Goal: Task Accomplishment & Management: Use online tool/utility

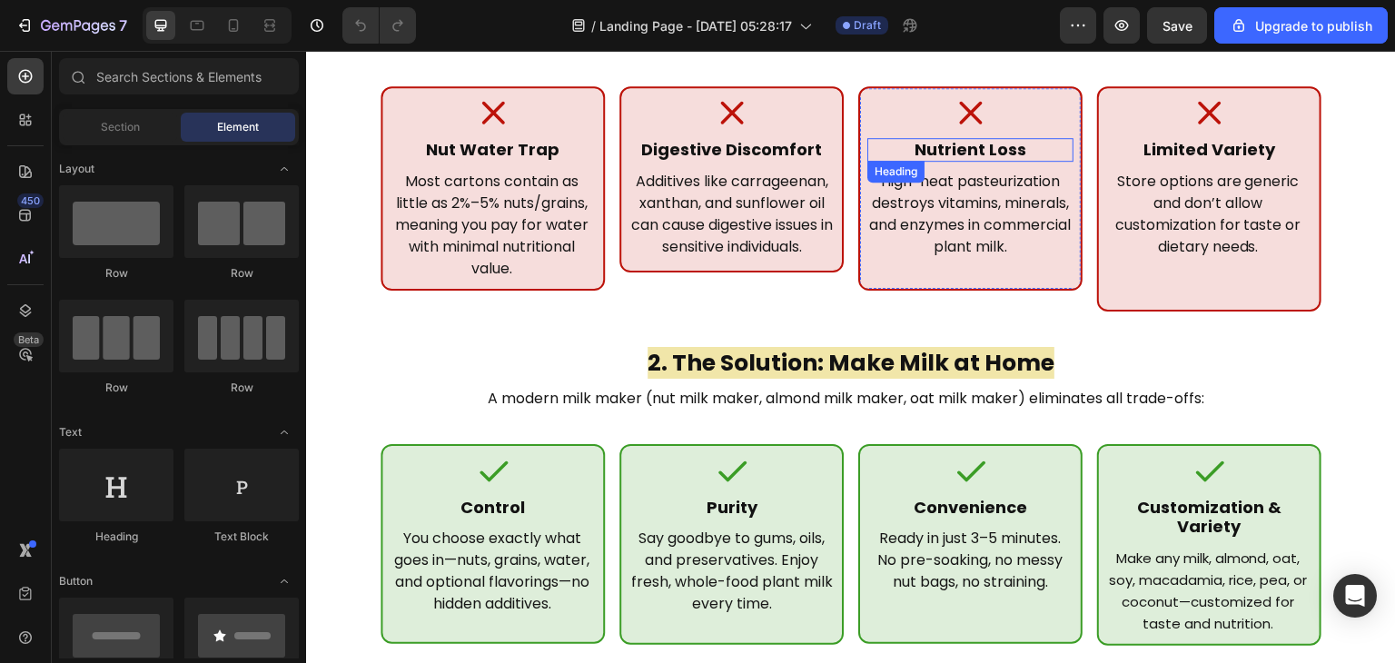
scroll to position [253, 0]
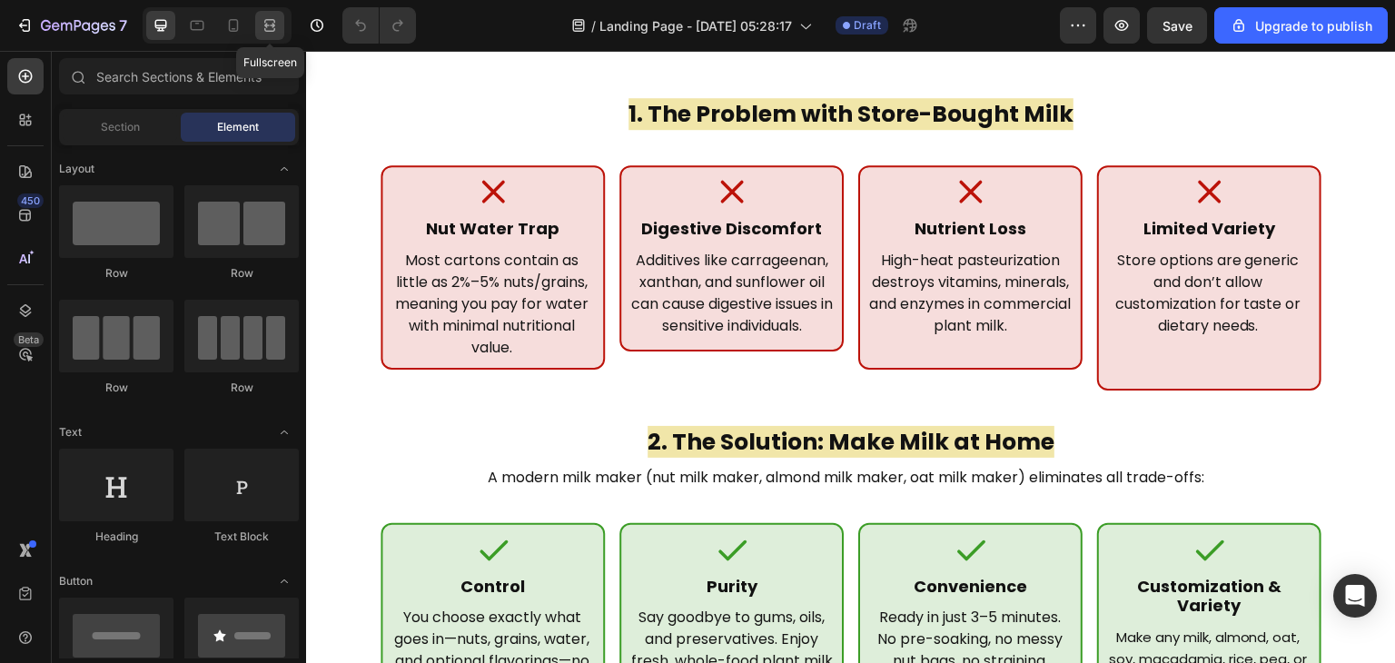
click at [281, 19] on div at bounding box center [269, 25] width 29 height 29
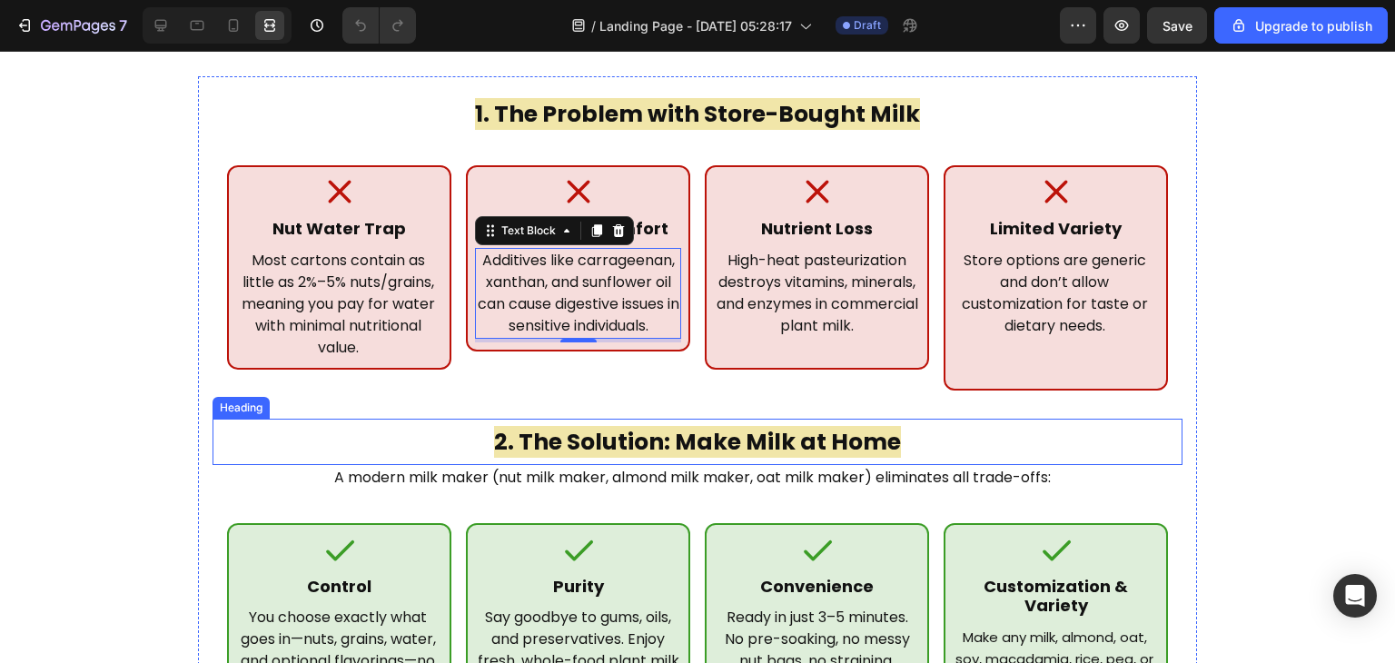
scroll to position [486, 0]
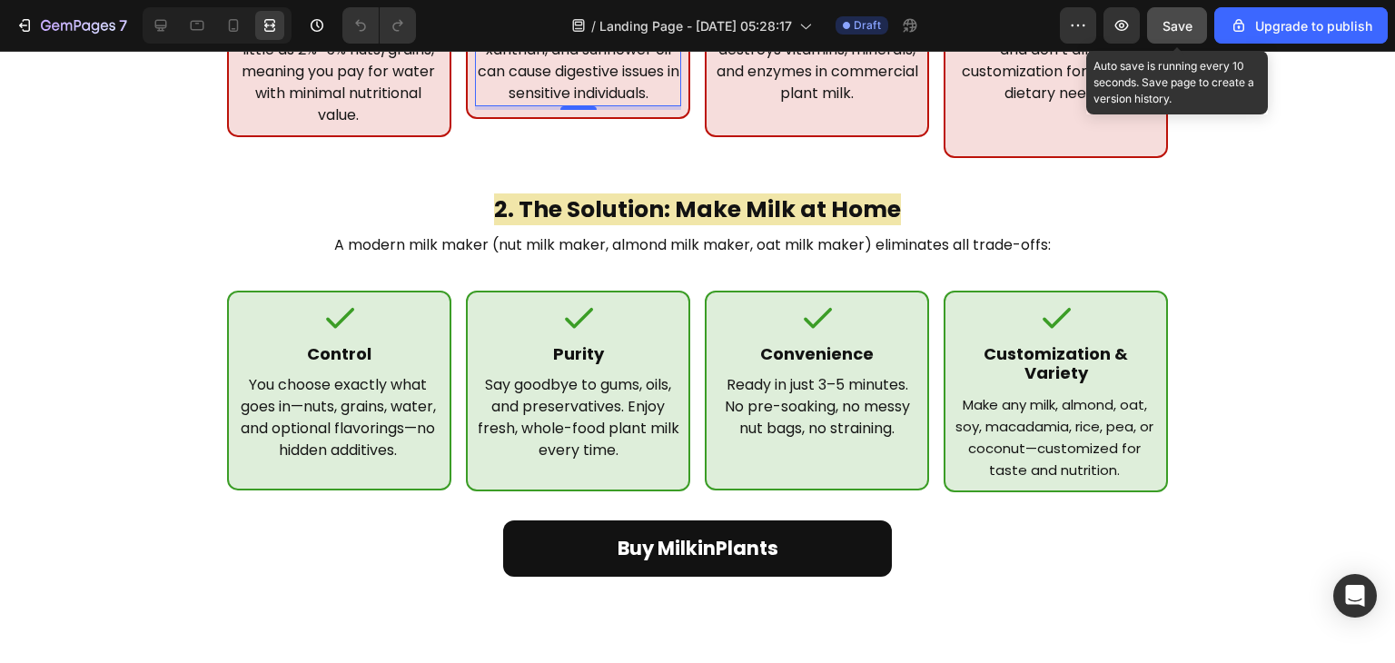
click at [1198, 23] on button "Save" at bounding box center [1177, 25] width 60 height 36
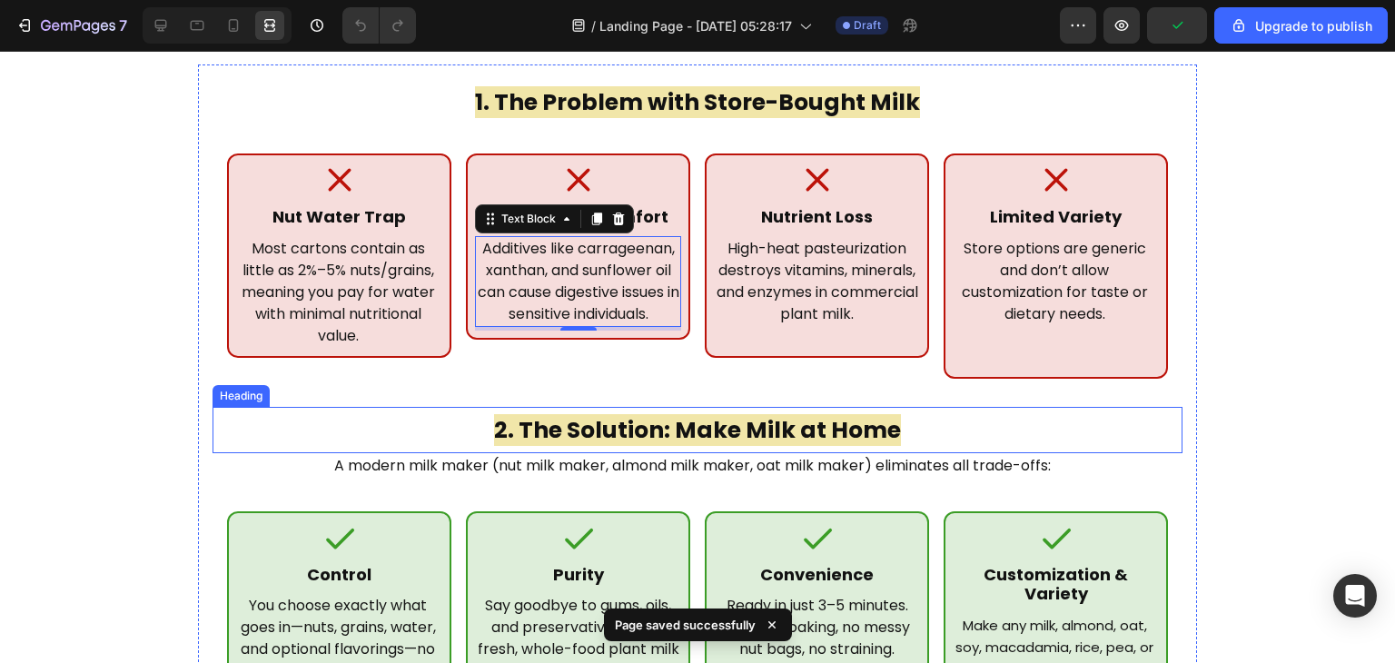
scroll to position [174, 0]
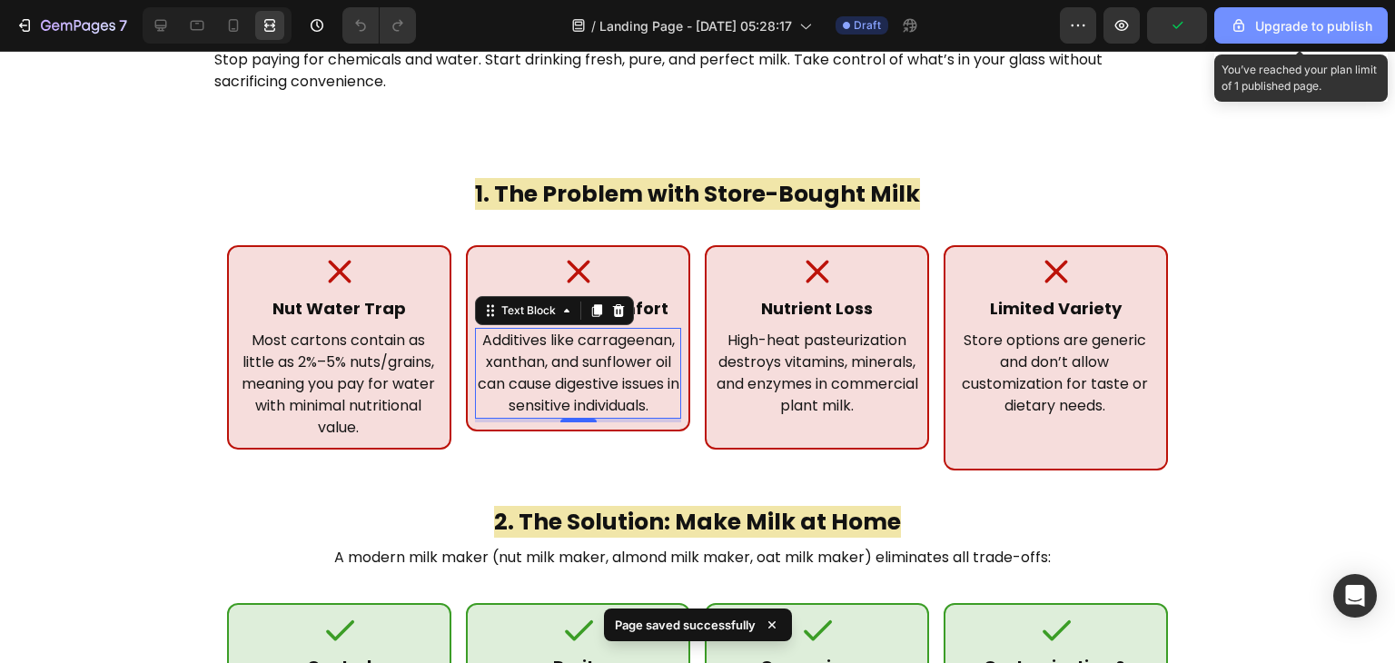
click at [1283, 19] on div "Upgrade to publish" at bounding box center [1301, 25] width 143 height 19
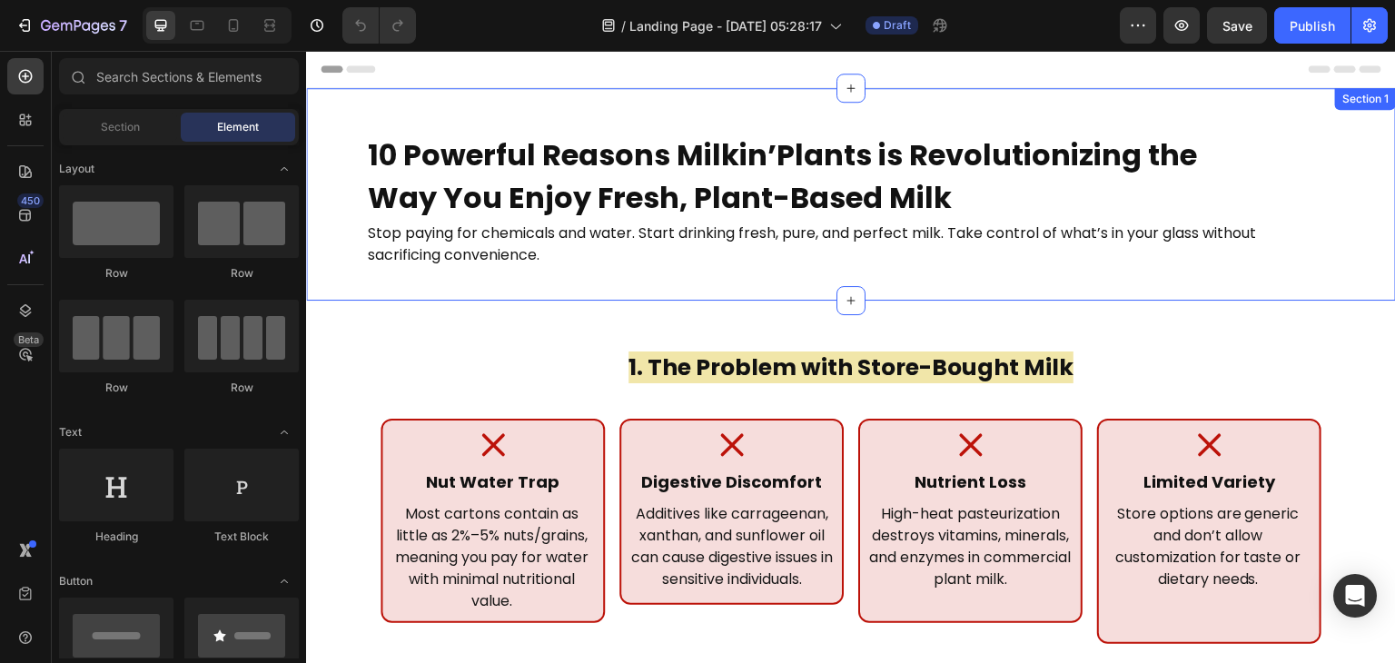
click at [1254, 104] on div "10 Powerful Reasons Milkin’Plants is Revolutionizing the Way You Enjoy Fresh, P…" at bounding box center [851, 194] width 1090 height 213
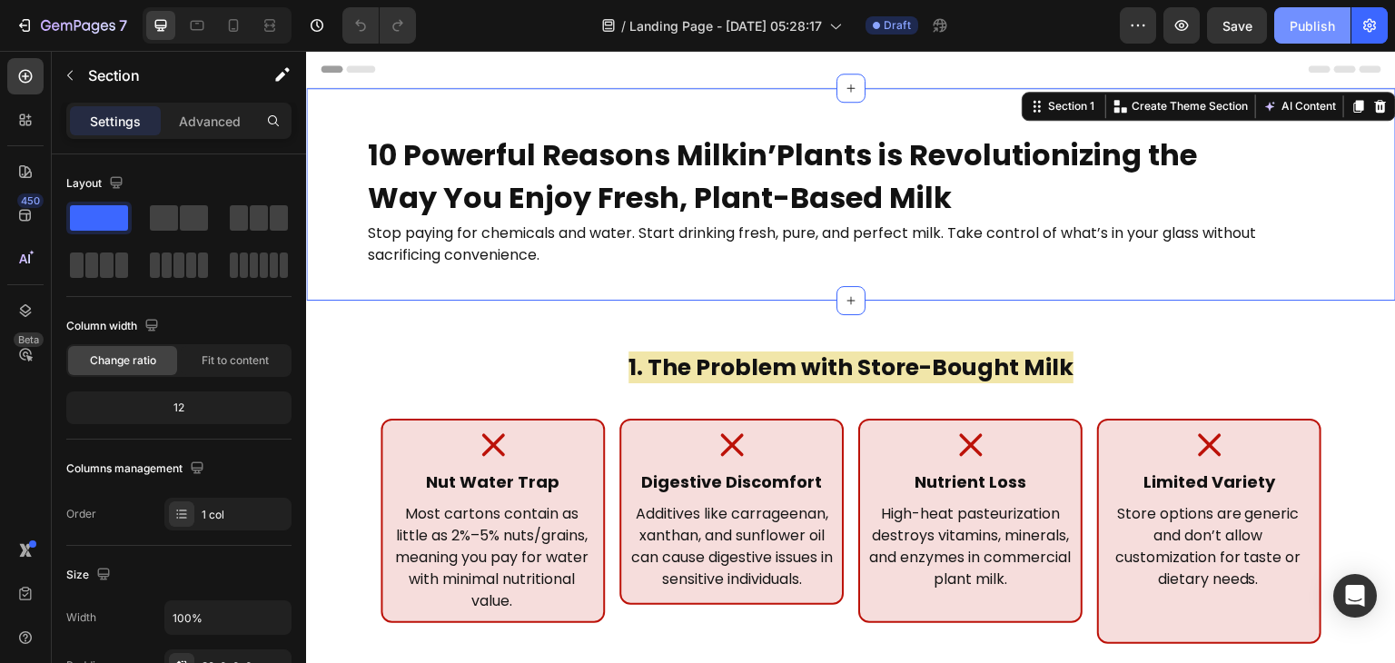
click at [1334, 33] on div "Publish" at bounding box center [1312, 25] width 45 height 19
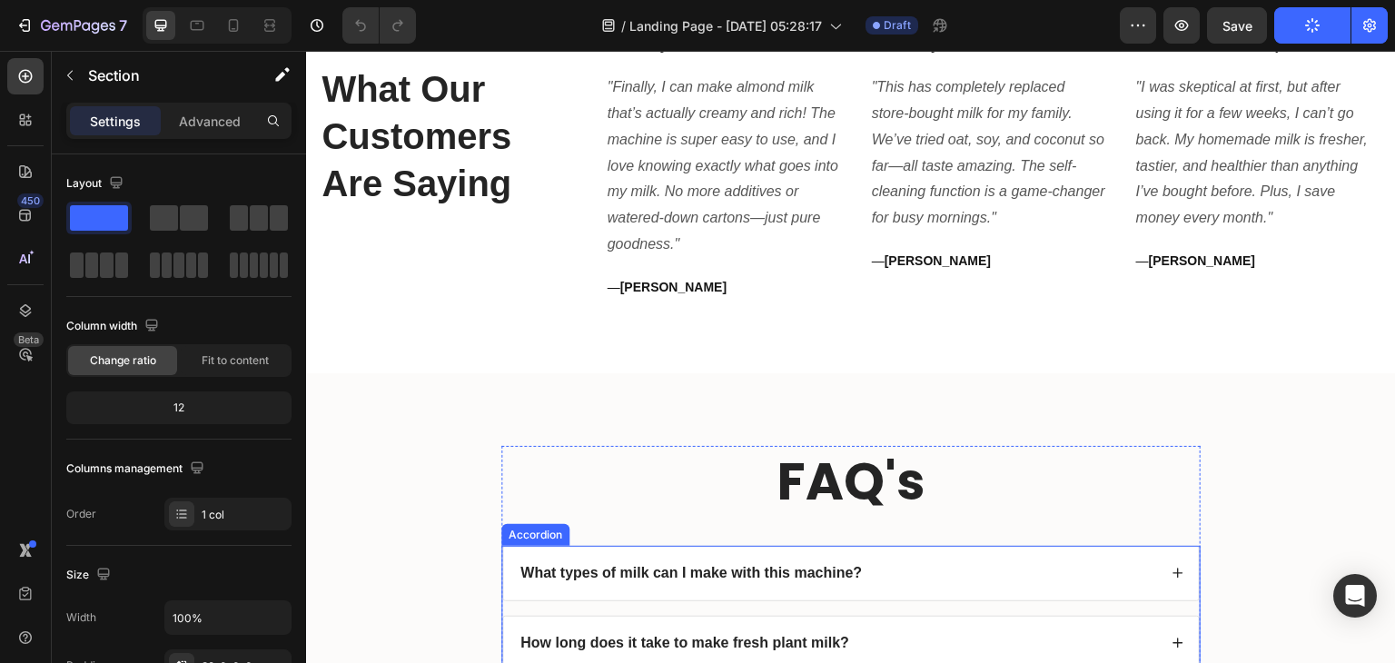
scroll to position [6250, 0]
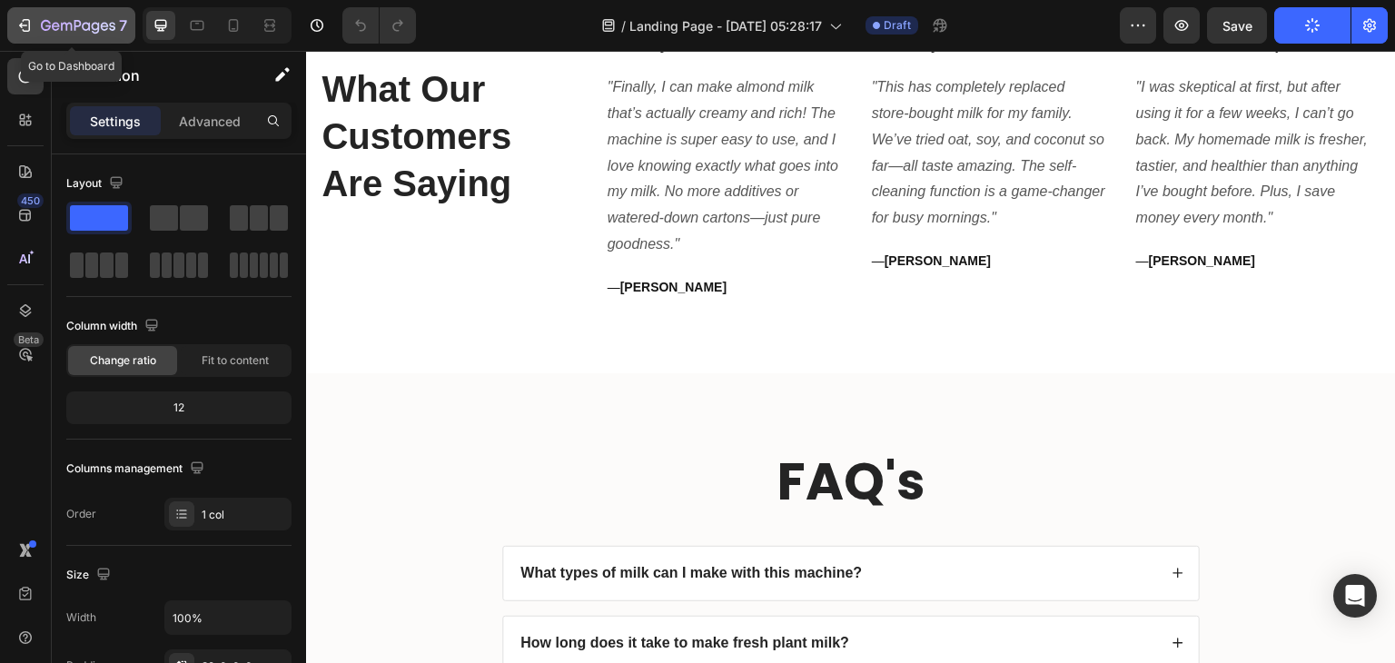
click at [25, 24] on icon "button" at bounding box center [24, 25] width 18 height 18
